Goal: Find specific page/section: Find specific page/section

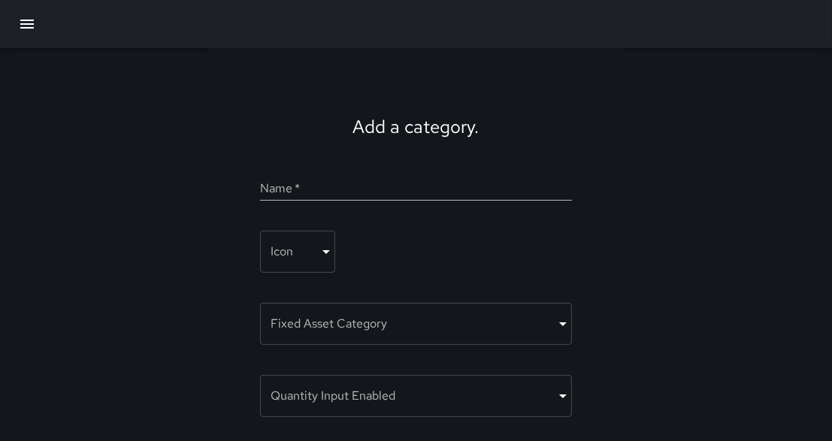
click at [26, 28] on icon "button" at bounding box center [27, 24] width 14 height 9
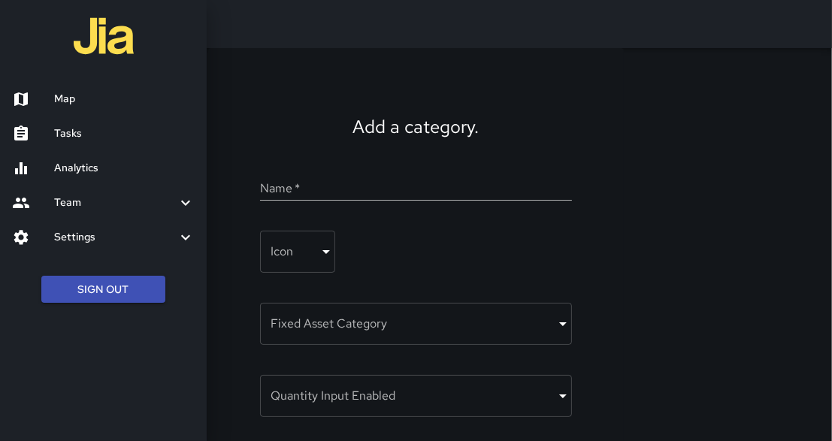
click at [71, 98] on h6 "Map" at bounding box center [124, 99] width 141 height 17
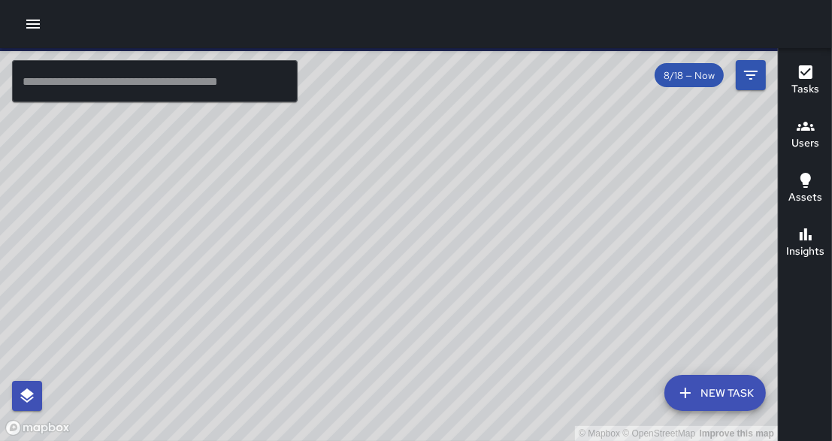
drag, startPoint x: 169, startPoint y: 183, endPoint x: 119, endPoint y: 195, distance: 51.8
click at [119, 195] on div "© Mapbox © OpenStreetMap Improve this map" at bounding box center [389, 244] width 778 height 393
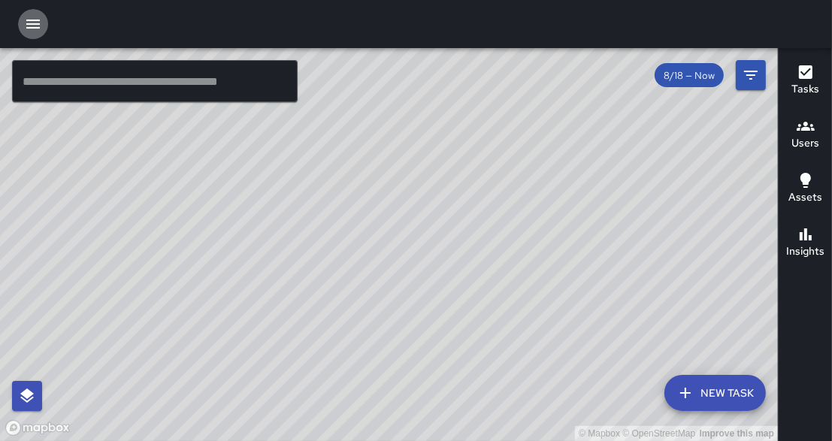
click at [29, 25] on icon "button" at bounding box center [33, 24] width 18 height 18
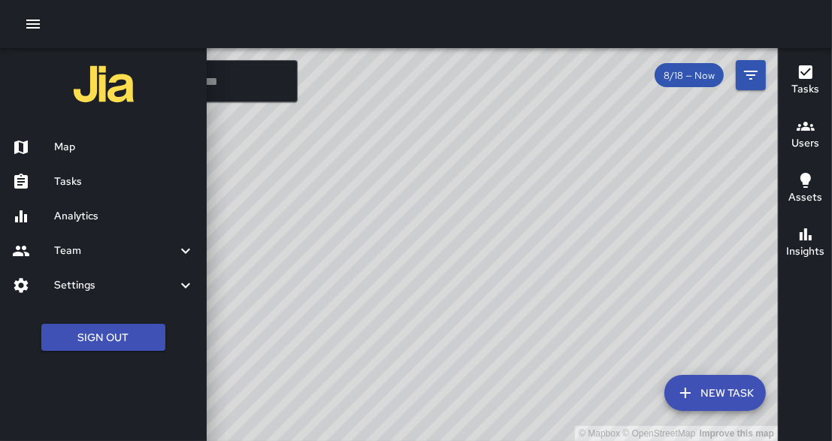
click at [39, 26] on icon "button" at bounding box center [33, 24] width 18 height 18
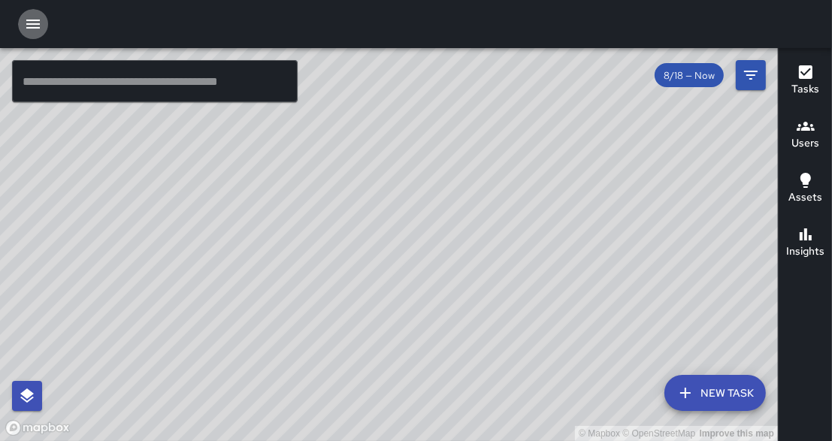
click at [39, 26] on icon "button" at bounding box center [33, 24] width 18 height 18
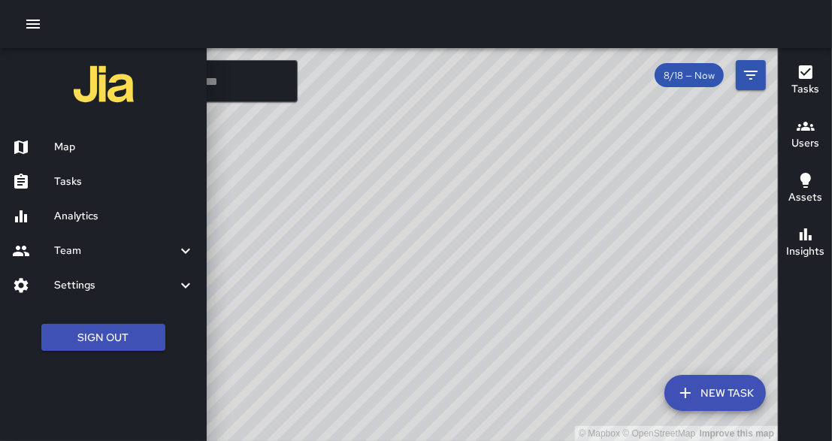
click at [74, 184] on h6 "Tasks" at bounding box center [124, 182] width 141 height 17
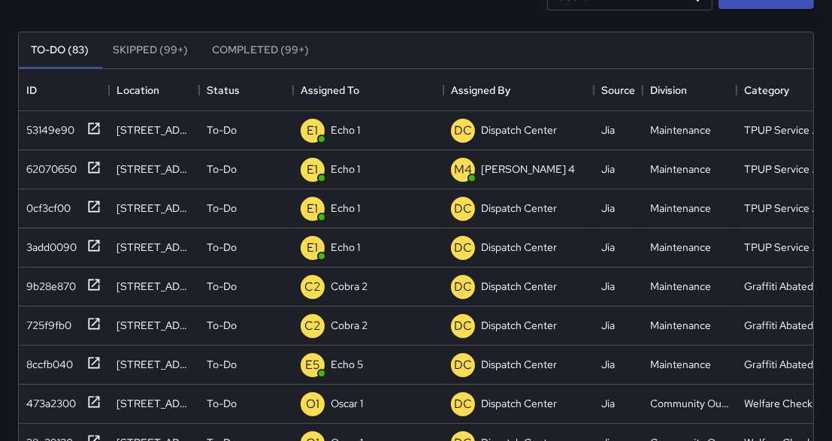
scroll to position [144, 0]
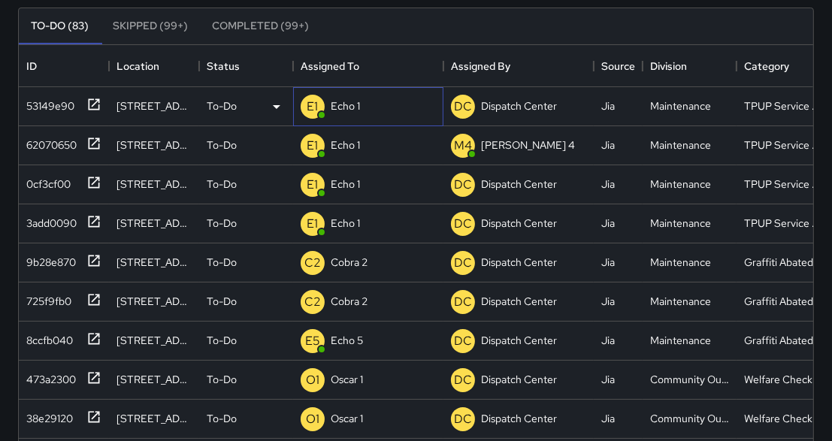
click at [368, 102] on div "E1 Echo 1" at bounding box center [368, 106] width 150 height 39
click at [395, 26] on div "To-Do (83) Skipped (99+) Completed (99+)" at bounding box center [416, 26] width 795 height 36
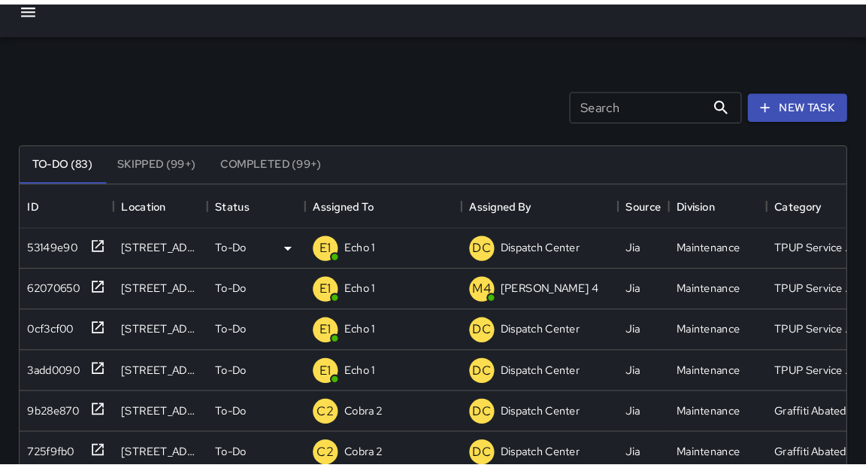
scroll to position [0, 0]
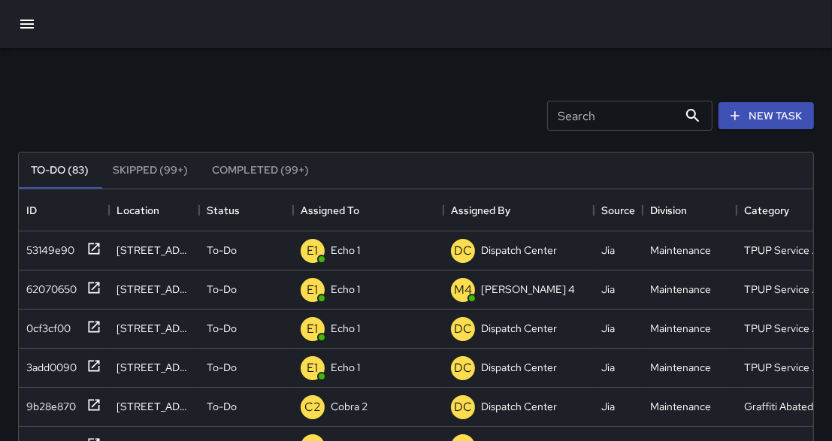
click at [23, 27] on icon "button" at bounding box center [27, 24] width 14 height 9
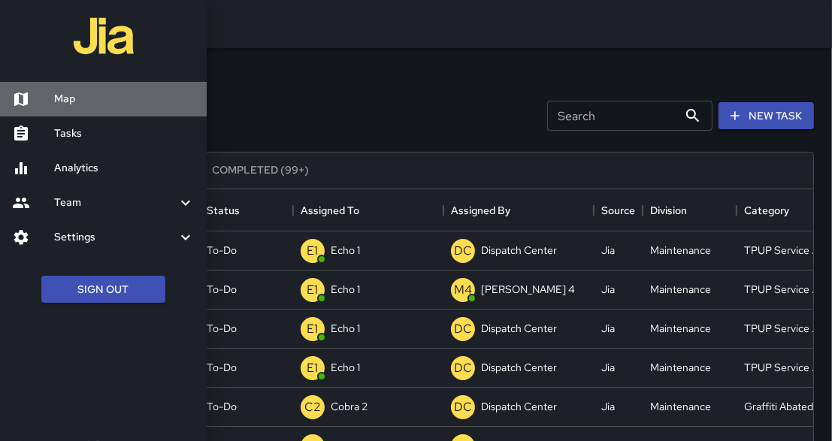
click at [77, 104] on h6 "Map" at bounding box center [124, 99] width 141 height 17
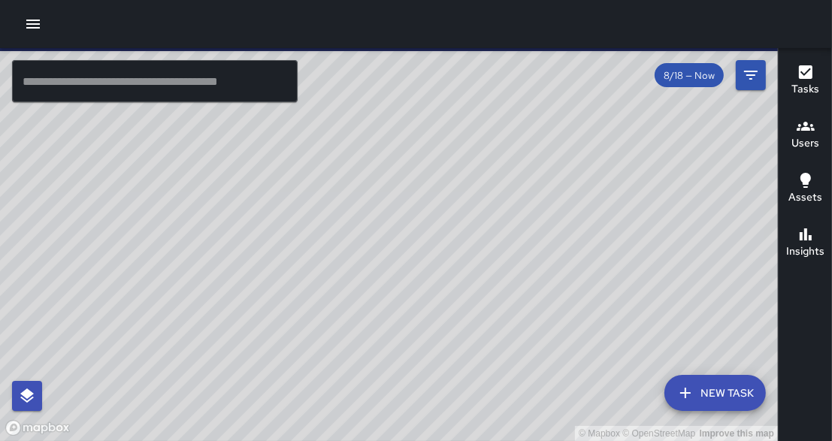
drag, startPoint x: 517, startPoint y: 247, endPoint x: 458, endPoint y: 329, distance: 101.8
click at [458, 329] on div "© Mapbox © OpenStreetMap Improve this map" at bounding box center [389, 244] width 778 height 393
drag, startPoint x: 465, startPoint y: 283, endPoint x: 458, endPoint y: 235, distance: 49.4
click at [458, 235] on div "© Mapbox © OpenStreetMap Improve this map" at bounding box center [389, 244] width 778 height 393
drag, startPoint x: 440, startPoint y: 277, endPoint x: 465, endPoint y: 181, distance: 99.4
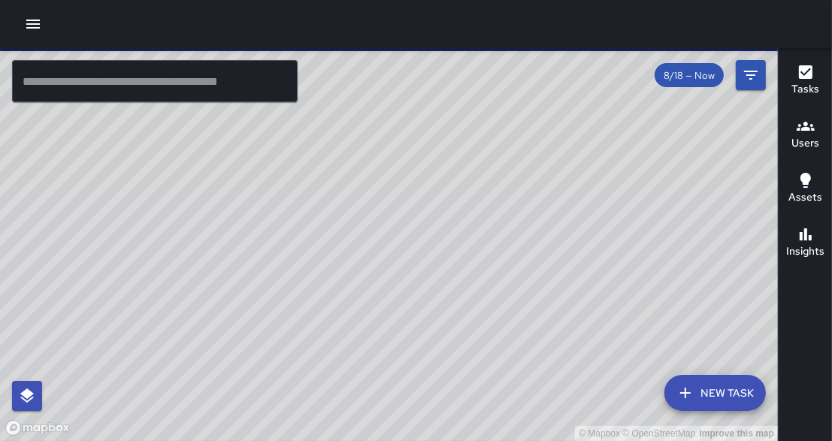
click at [465, 181] on div "© Mapbox © OpenStreetMap Improve this map" at bounding box center [389, 244] width 778 height 393
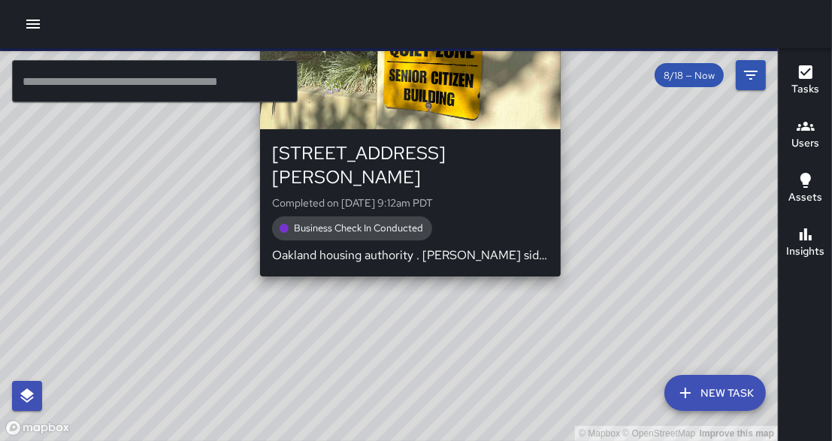
drag, startPoint x: 404, startPoint y: 268, endPoint x: 400, endPoint y: 259, distance: 10.5
click at [400, 259] on div "© Mapbox © OpenStreetMap Improve this map S5 Sierra 5 1621 Harrison Street Comp…" at bounding box center [389, 244] width 778 height 393
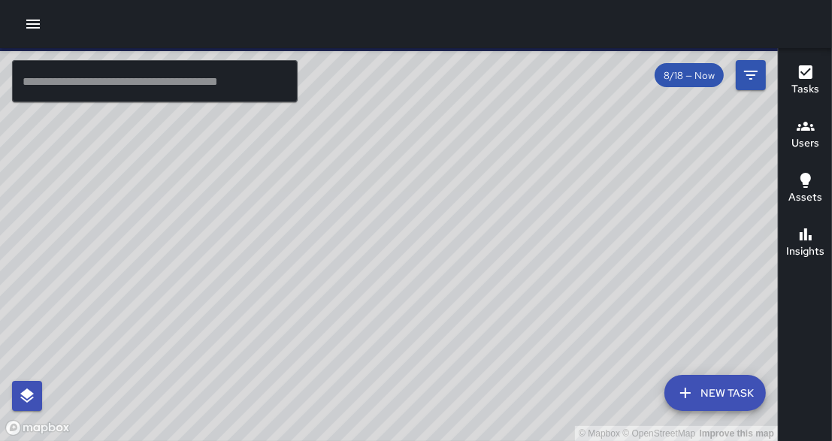
drag, startPoint x: 410, startPoint y: 385, endPoint x: 487, endPoint y: 214, distance: 187.4
click at [487, 214] on div "© Mapbox © OpenStreetMap Improve this map" at bounding box center [389, 244] width 778 height 393
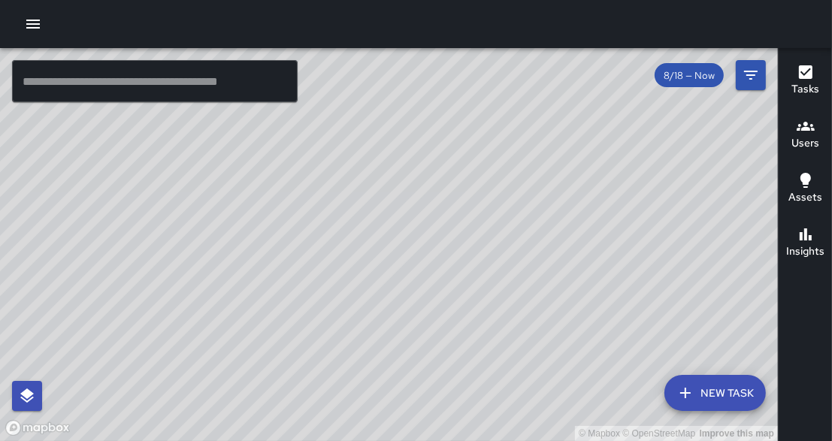
drag, startPoint x: 444, startPoint y: 123, endPoint x: 393, endPoint y: 250, distance: 136.2
click at [393, 250] on div "© Mapbox © OpenStreetMap Improve this map" at bounding box center [389, 244] width 778 height 393
drag, startPoint x: 464, startPoint y: 301, endPoint x: 489, endPoint y: 282, distance: 31.7
click at [489, 282] on div "© Mapbox © OpenStreetMap Improve this map" at bounding box center [389, 244] width 778 height 393
drag, startPoint x: 454, startPoint y: 259, endPoint x: 420, endPoint y: 301, distance: 54.0
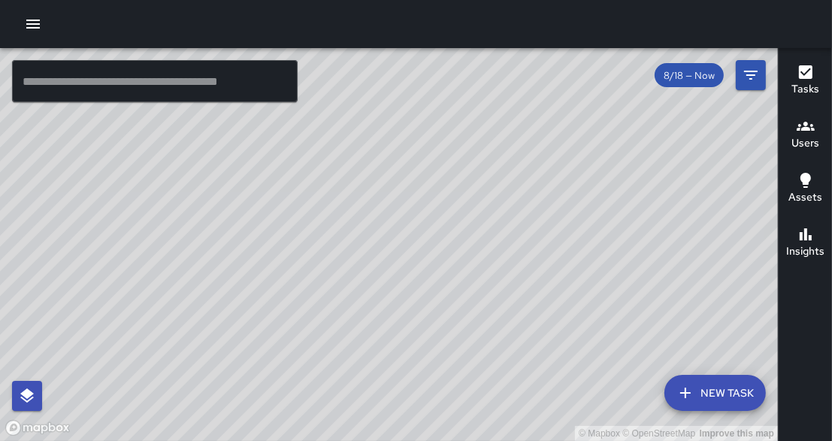
click at [420, 301] on div "© Mapbox © OpenStreetMap Improve this map" at bounding box center [389, 244] width 778 height 393
drag, startPoint x: 356, startPoint y: 250, endPoint x: 483, endPoint y: 192, distance: 139.3
click at [483, 192] on div "© Mapbox © OpenStreetMap Improve this map" at bounding box center [389, 244] width 778 height 393
drag, startPoint x: 434, startPoint y: 127, endPoint x: 263, endPoint y: 426, distance: 344.8
click at [263, 426] on div "© Mapbox © OpenStreetMap Improve this map" at bounding box center [389, 244] width 778 height 393
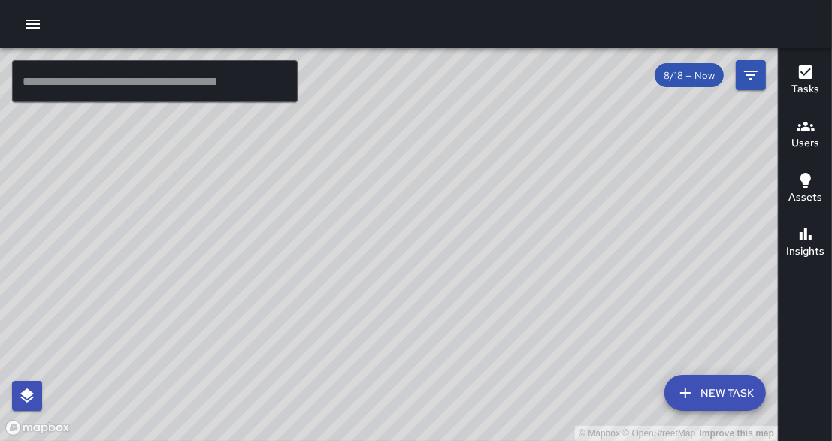
drag, startPoint x: 518, startPoint y: 110, endPoint x: 385, endPoint y: 350, distance: 273.6
click at [385, 350] on div "© Mapbox © OpenStreetMap Improve this map" at bounding box center [389, 244] width 778 height 393
drag, startPoint x: 462, startPoint y: 110, endPoint x: 436, endPoint y: 265, distance: 157.1
click at [436, 265] on div "© Mapbox © OpenStreetMap Improve this map" at bounding box center [389, 244] width 778 height 393
drag, startPoint x: 400, startPoint y: 324, endPoint x: 416, endPoint y: 270, distance: 56.4
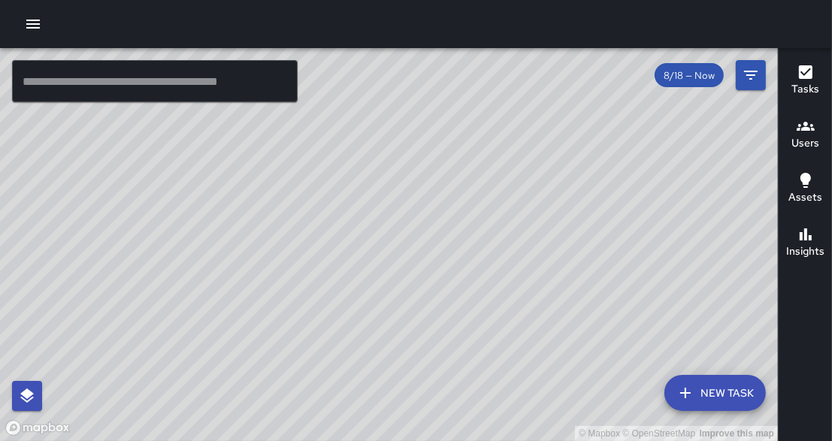
click at [416, 270] on div "© Mapbox © OpenStreetMap Improve this map" at bounding box center [389, 244] width 778 height 393
click at [459, 291] on div "© Mapbox © OpenStreetMap Improve this map" at bounding box center [389, 244] width 778 height 393
drag, startPoint x: 416, startPoint y: 229, endPoint x: 440, endPoint y: 176, distance: 58.5
click at [440, 176] on div "© Mapbox © OpenStreetMap Improve this map" at bounding box center [389, 244] width 778 height 393
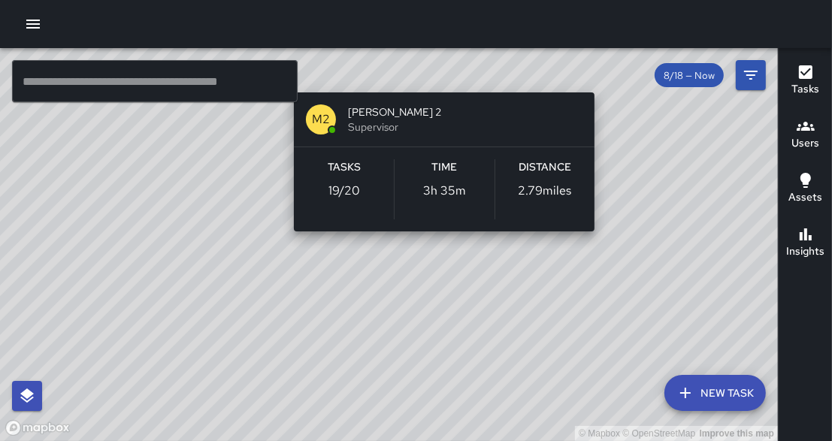
drag, startPoint x: 371, startPoint y: 343, endPoint x: 425, endPoint y: 69, distance: 279.1
click at [425, 69] on div "© Mapbox © OpenStreetMap Improve this map M2 Mike 2 Supervisor Tasks 19 / 20 Ti…" at bounding box center [389, 244] width 778 height 393
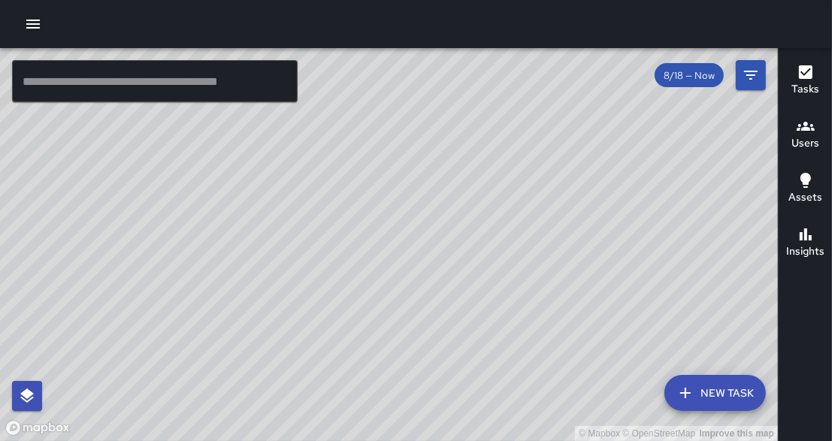
drag, startPoint x: 250, startPoint y: 410, endPoint x: 360, endPoint y: 189, distance: 246.4
click at [360, 189] on div "© Mapbox © OpenStreetMap Improve this map" at bounding box center [389, 244] width 778 height 393
drag, startPoint x: 154, startPoint y: 395, endPoint x: 288, endPoint y: 181, distance: 251.9
click at [288, 181] on div "© Mapbox © OpenStreetMap Improve this map" at bounding box center [389, 244] width 778 height 393
drag, startPoint x: 159, startPoint y: 381, endPoint x: 193, endPoint y: 256, distance: 129.5
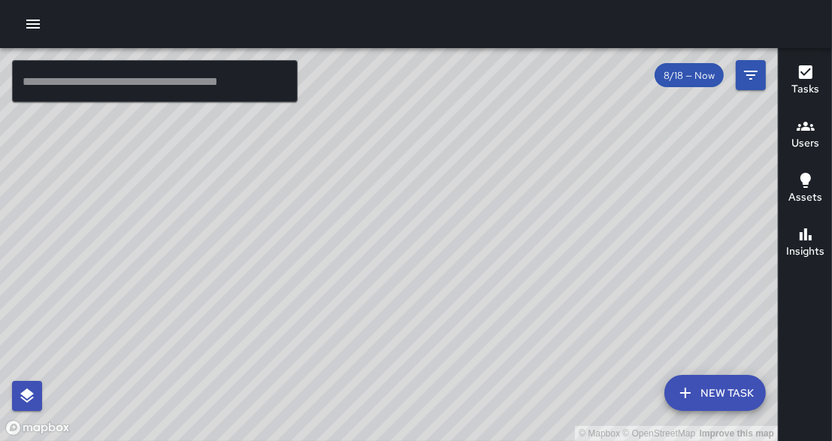
click at [193, 256] on div "© Mapbox © OpenStreetMap Improve this map" at bounding box center [389, 244] width 778 height 393
drag, startPoint x: 191, startPoint y: 344, endPoint x: 168, endPoint y: 367, distance: 32.4
click at [202, 372] on div "© Mapbox © OpenStreetMap Improve this map" at bounding box center [389, 244] width 778 height 393
drag, startPoint x: 434, startPoint y: 126, endPoint x: 431, endPoint y: 241, distance: 115.0
click at [431, 241] on div "© Mapbox © OpenStreetMap Improve this map" at bounding box center [389, 244] width 778 height 393
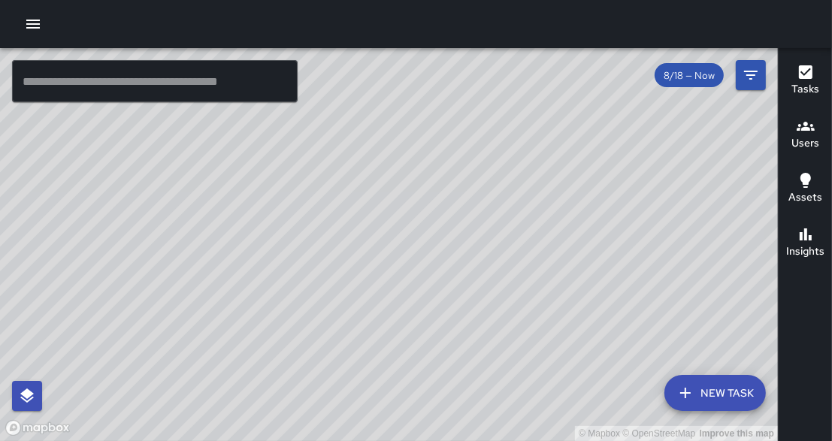
click at [154, 75] on input "text" at bounding box center [155, 81] width 286 height 42
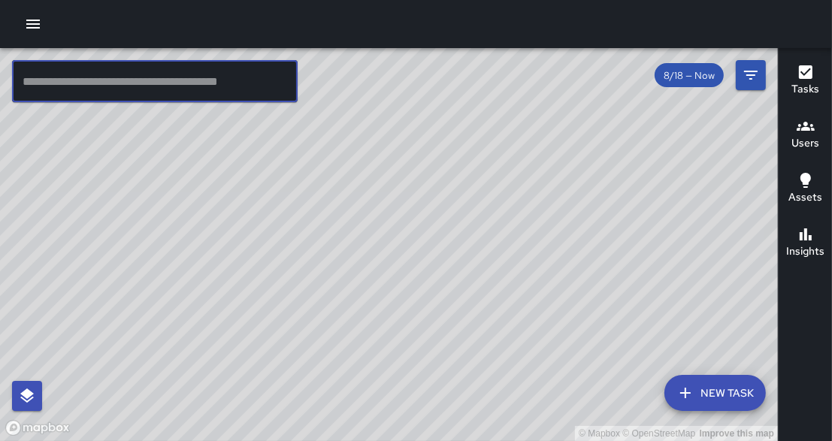
click at [154, 75] on input "text" at bounding box center [155, 81] width 286 height 42
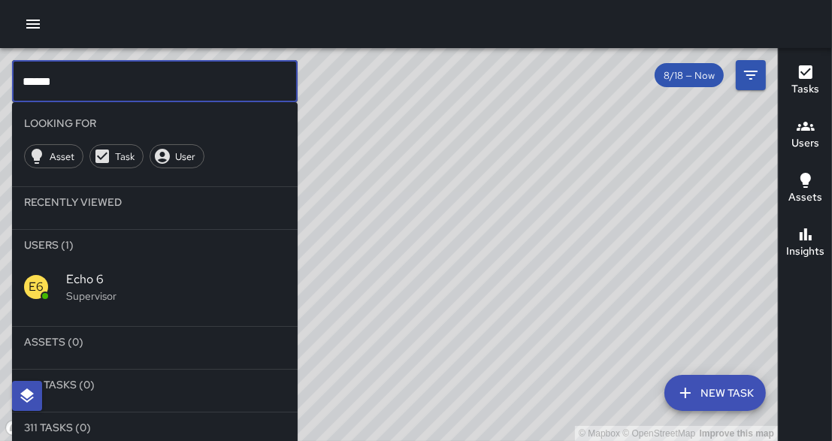
type input "******"
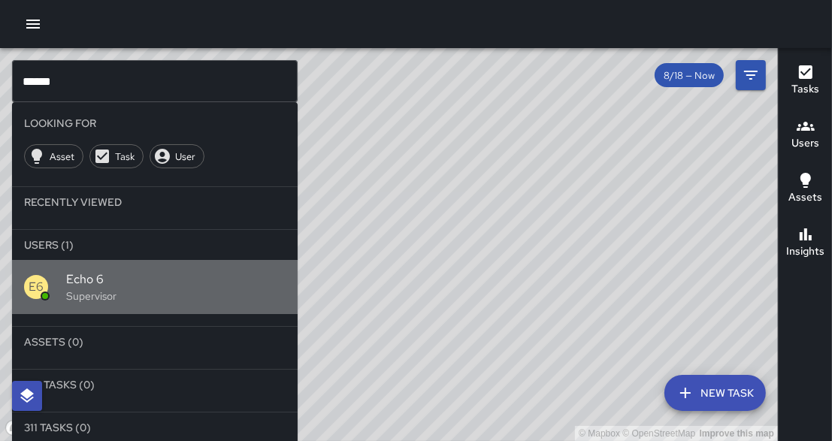
click at [77, 293] on p "Supervisor" at bounding box center [175, 296] width 219 height 15
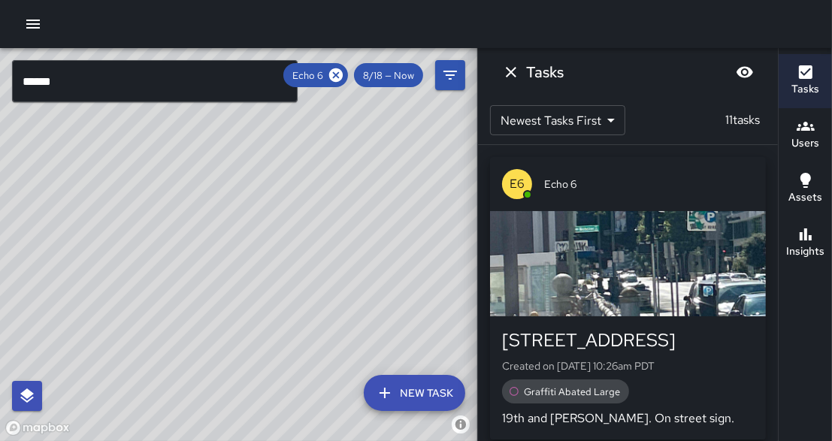
drag, startPoint x: 279, startPoint y: 167, endPoint x: 255, endPoint y: 331, distance: 166.4
click at [255, 331] on div "© Mapbox © OpenStreetMap Improve this map" at bounding box center [238, 244] width 477 height 393
click at [356, 176] on div "© Mapbox © OpenStreetMap Improve this map" at bounding box center [238, 244] width 477 height 393
drag, startPoint x: 356, startPoint y: 176, endPoint x: 335, endPoint y: 250, distance: 77.1
click at [336, 250] on div "© Mapbox © OpenStreetMap Improve this map" at bounding box center [238, 244] width 477 height 393
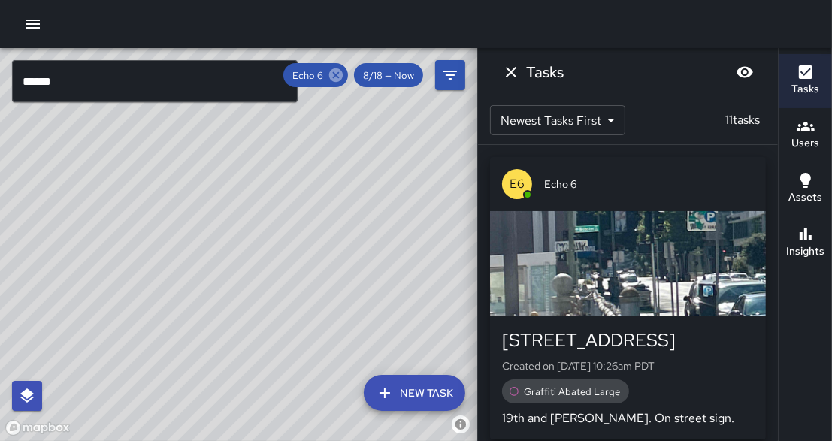
click at [338, 76] on icon at bounding box center [336, 75] width 17 height 17
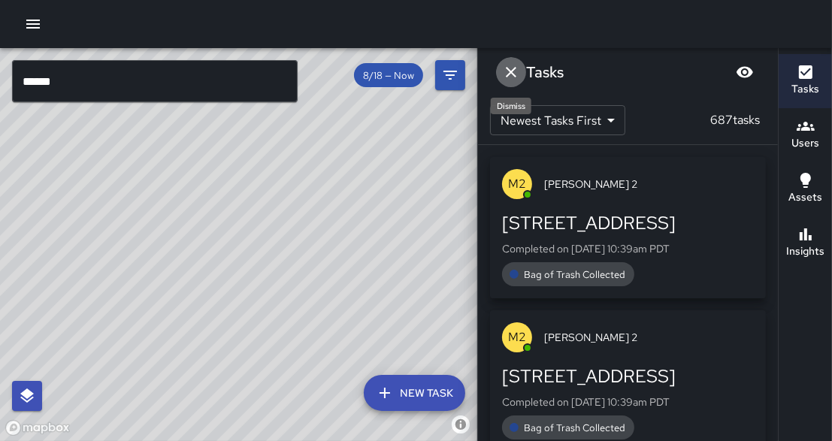
click at [507, 66] on icon "Dismiss" at bounding box center [511, 72] width 18 height 18
click at [507, 66] on div "© Mapbox © OpenStreetMap Improve this map ****** ​ New Task 8/18 — Now Map Laye…" at bounding box center [416, 244] width 832 height 393
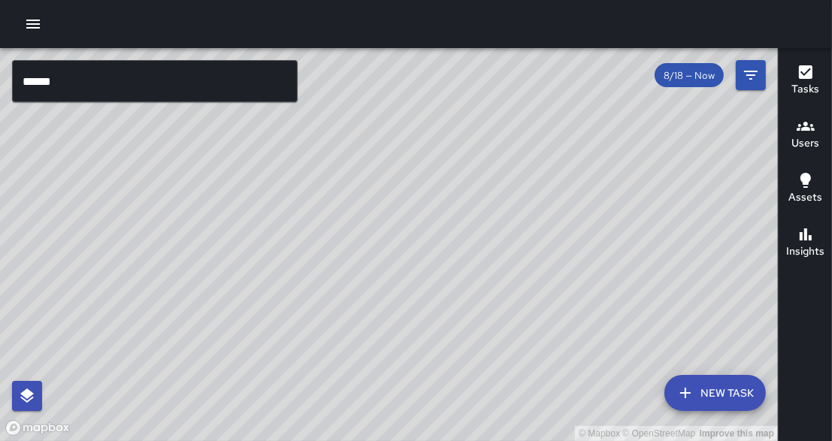
click at [516, 267] on div "© Mapbox © OpenStreetMap Improve this map" at bounding box center [389, 244] width 778 height 393
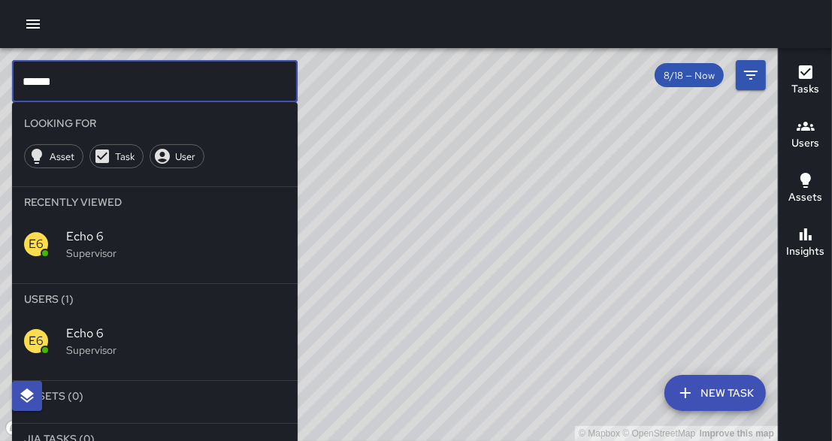
click at [35, 31] on icon "button" at bounding box center [33, 24] width 18 height 18
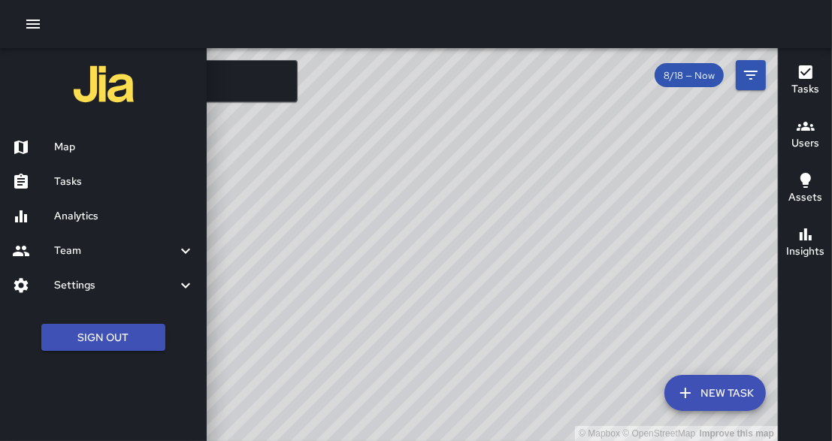
click at [35, 31] on icon "button" at bounding box center [33, 24] width 18 height 18
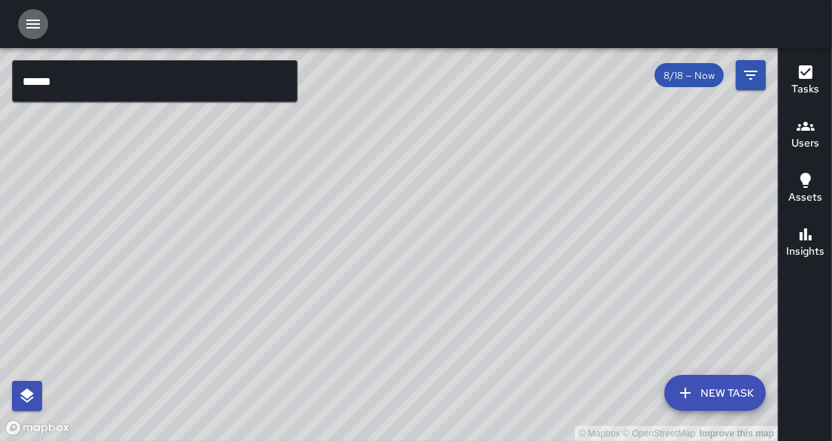
click at [36, 19] on icon "button" at bounding box center [33, 24] width 18 height 18
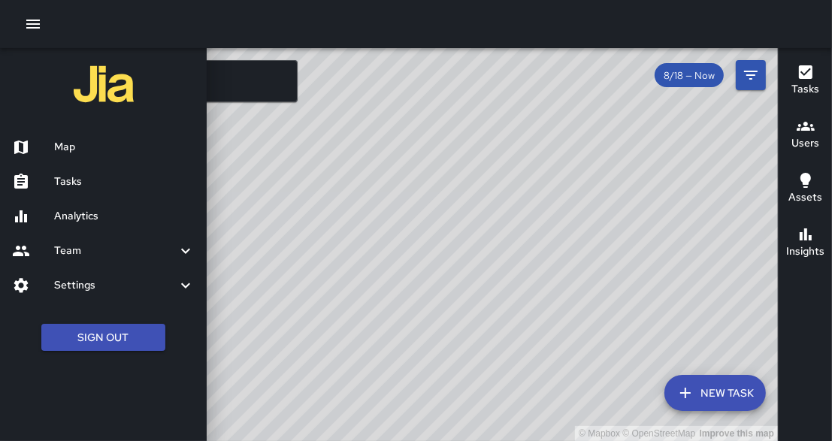
click at [68, 146] on h6 "Map" at bounding box center [124, 147] width 141 height 17
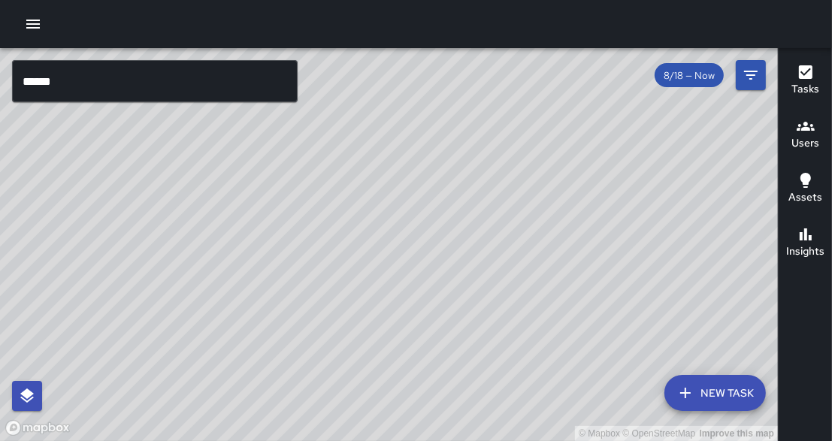
drag, startPoint x: 538, startPoint y: 262, endPoint x: 547, endPoint y: 237, distance: 27.1
click at [547, 237] on div "© Mapbox © OpenStreetMap Improve this map" at bounding box center [389, 244] width 778 height 393
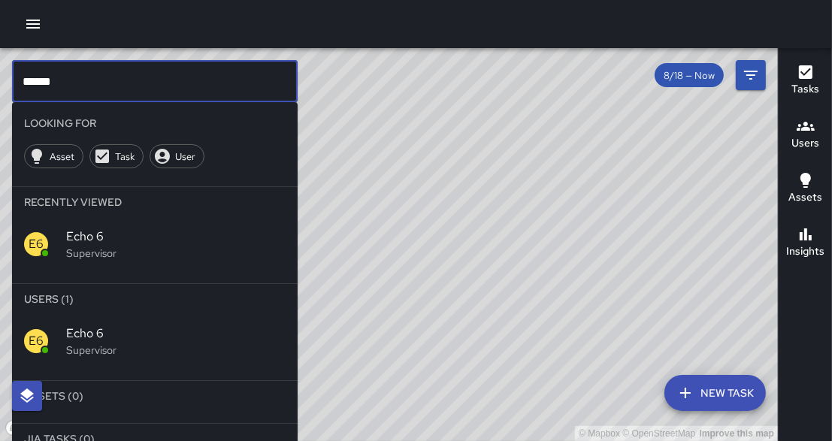
click at [125, 74] on input "******" at bounding box center [155, 81] width 286 height 42
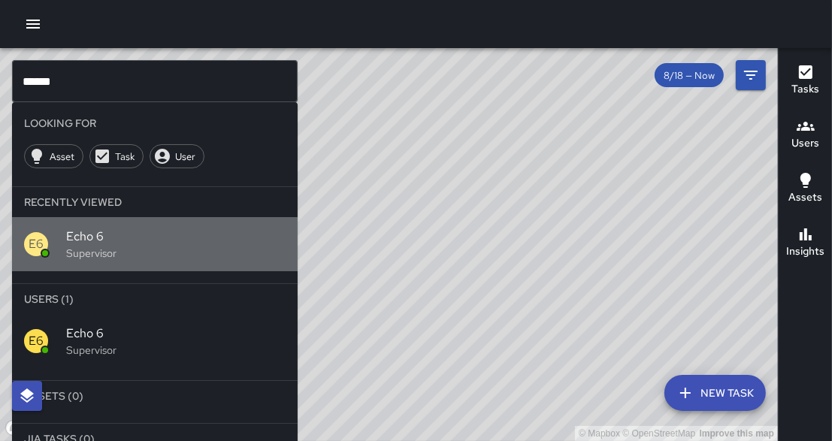
click at [104, 243] on span "Echo 6" at bounding box center [175, 237] width 219 height 18
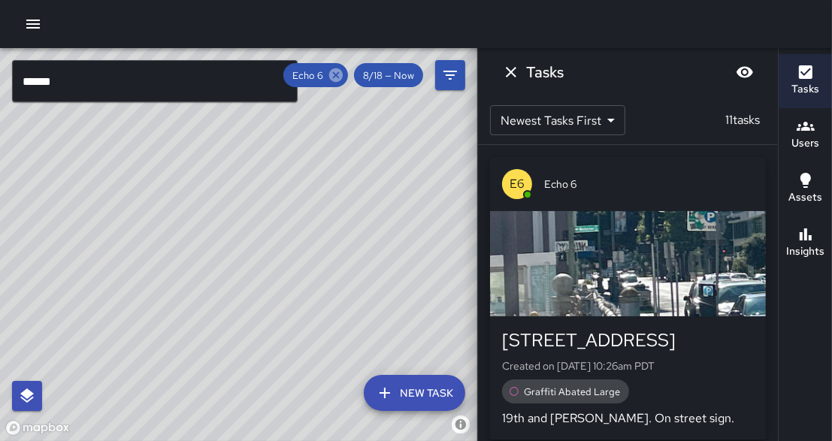
click at [339, 80] on icon at bounding box center [336, 75] width 14 height 14
